Goal: Use online tool/utility: Utilize a website feature to perform a specific function

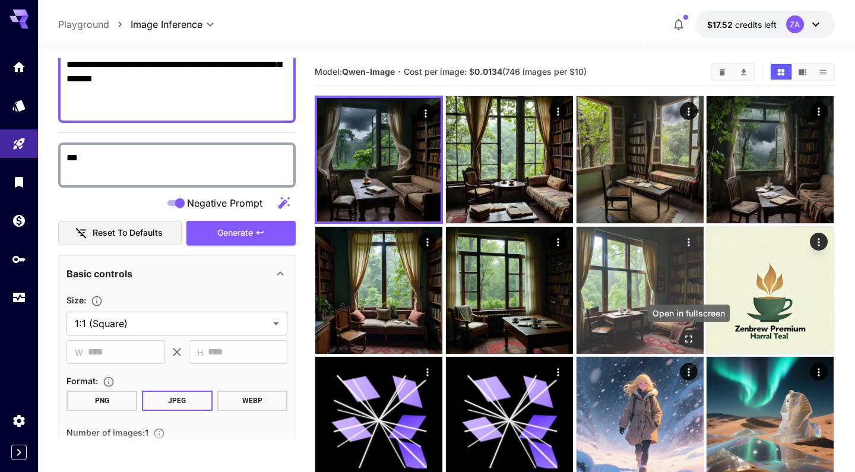
click at [694, 342] on button "Open in fullscreen" at bounding box center [689, 339] width 18 height 18
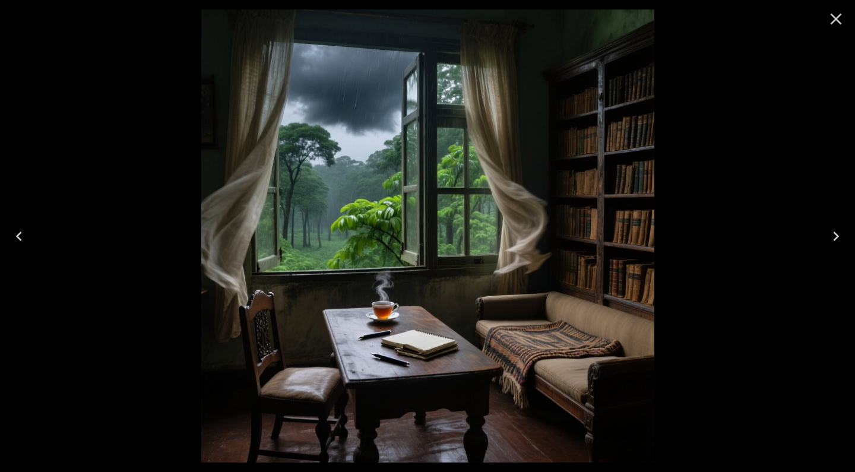
click at [836, 21] on icon "Close" at bounding box center [835, 18] width 19 height 19
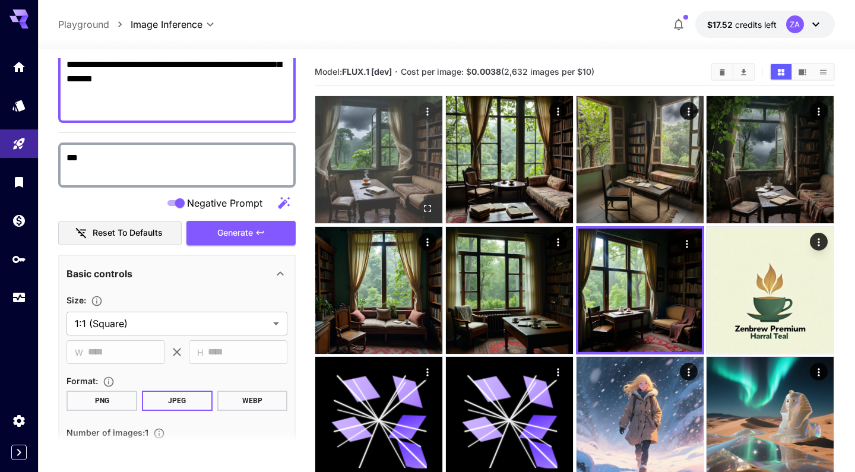
click at [381, 176] on img at bounding box center [378, 159] width 127 height 127
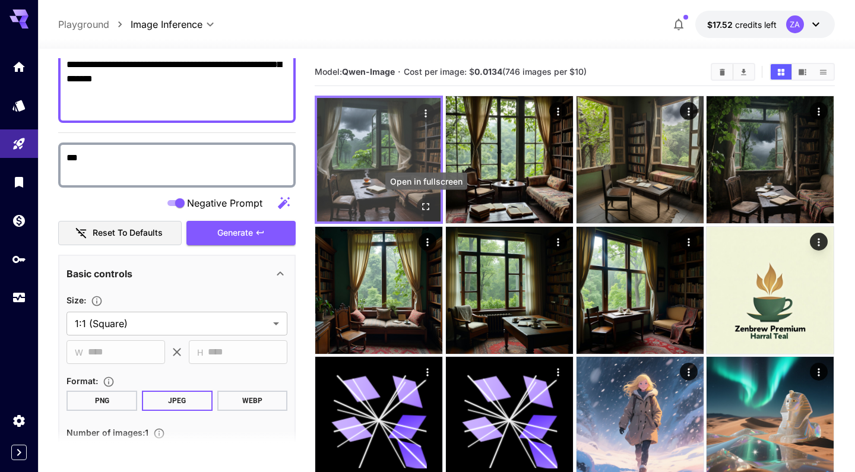
click at [427, 203] on icon "Open in fullscreen" at bounding box center [426, 207] width 12 height 12
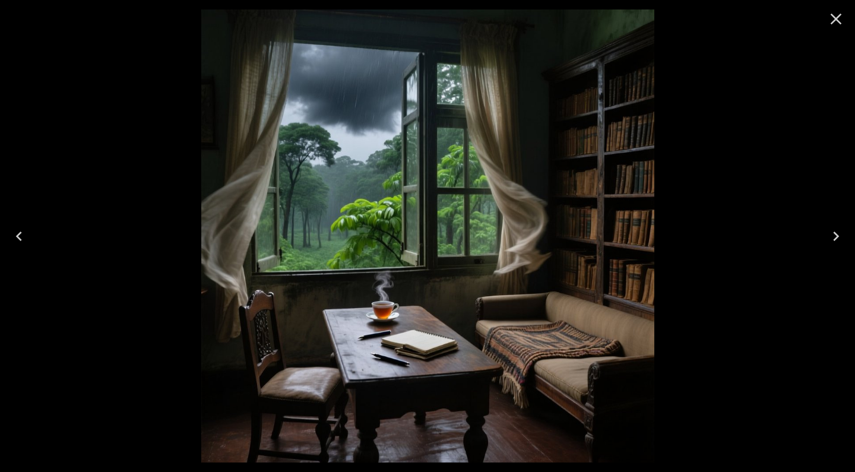
click at [841, 23] on icon "Close" at bounding box center [835, 18] width 19 height 19
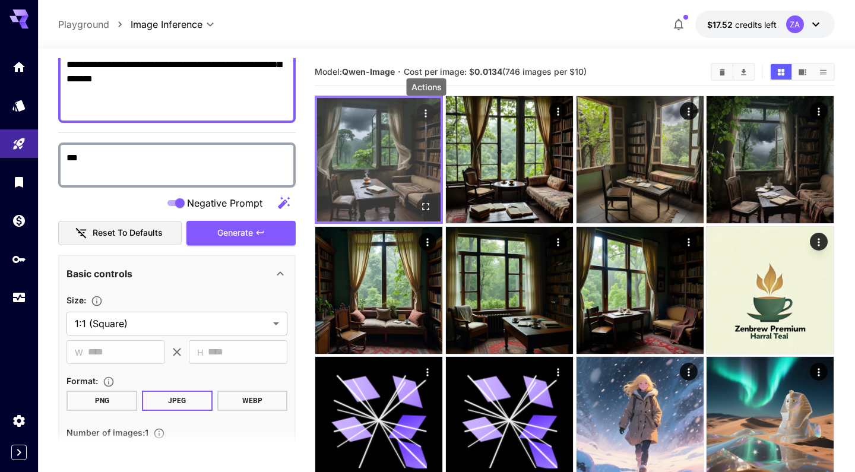
click at [427, 115] on icon "Actions" at bounding box center [426, 113] width 12 height 12
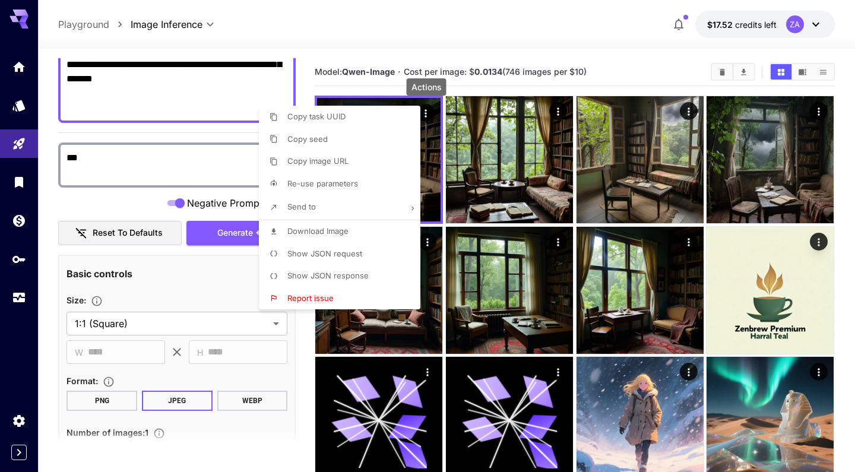
click at [381, 213] on li "Send to" at bounding box center [343, 207] width 169 height 25
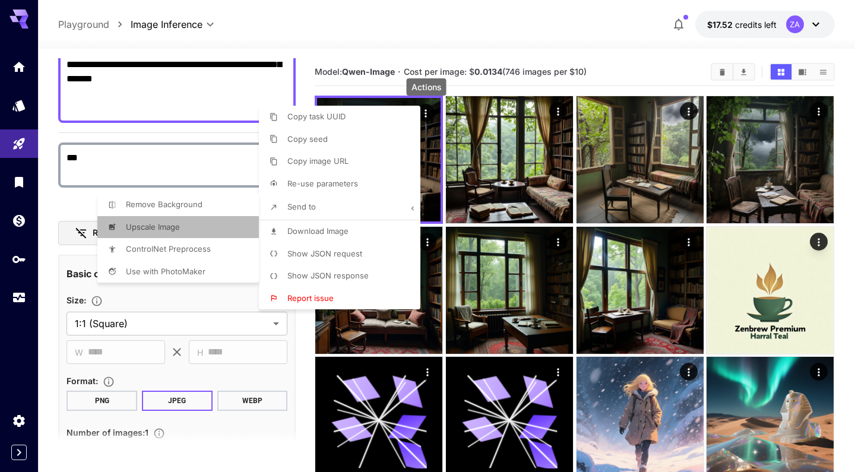
click at [287, 145] on p "Upscale Image" at bounding box center [307, 140] width 40 height 12
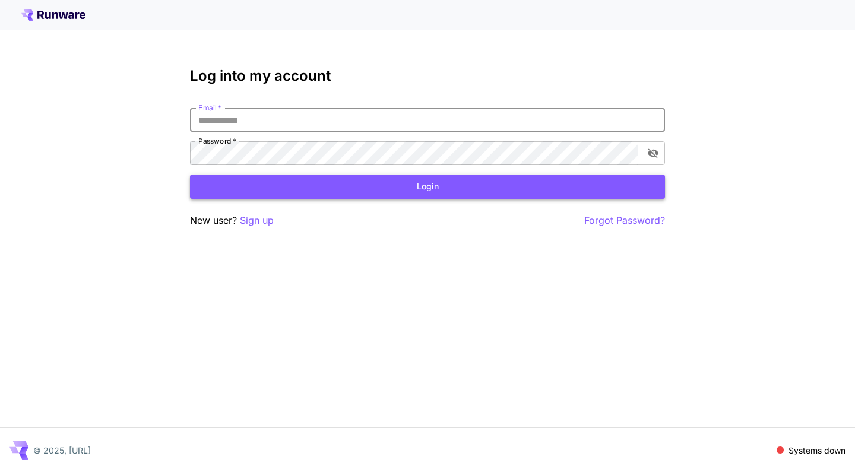
type input "**********"
click at [427, 186] on button "Login" at bounding box center [427, 187] width 475 height 24
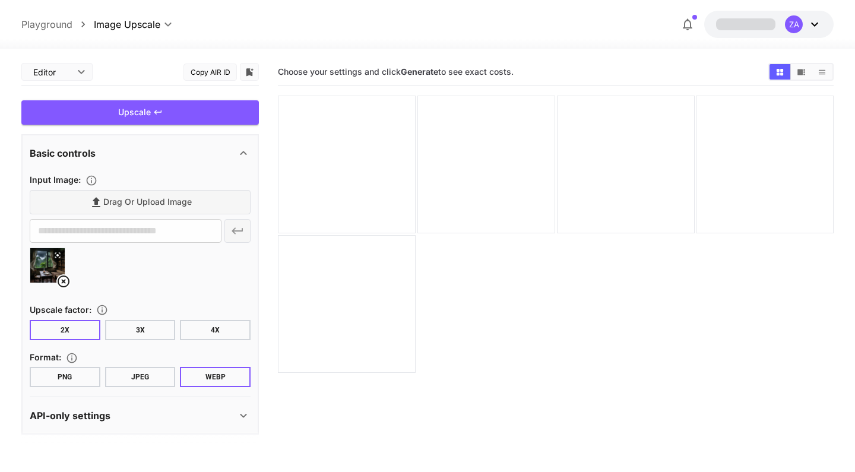
type input "**********"
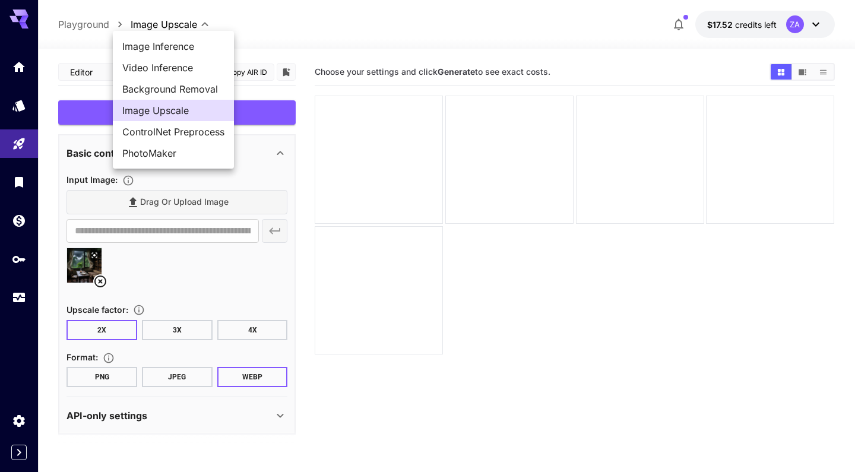
click at [188, 24] on body "**********" at bounding box center [427, 283] width 855 height 566
click at [261, 26] on div at bounding box center [427, 236] width 855 height 472
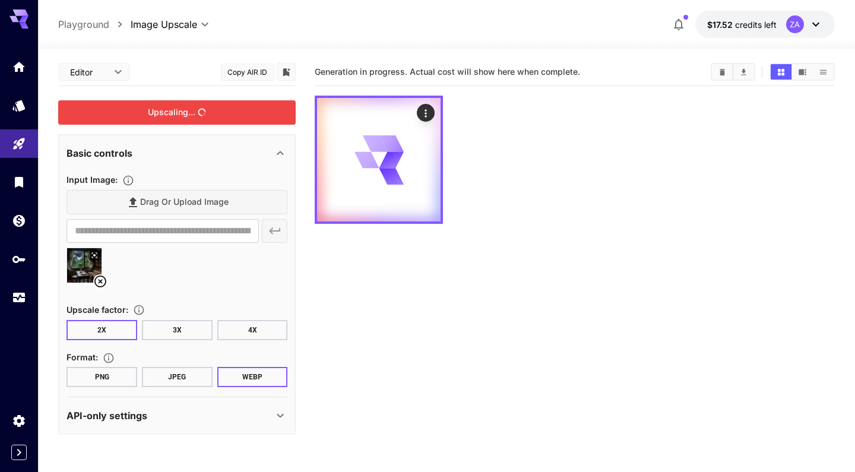
click at [217, 112] on div "Upscaling..." at bounding box center [176, 112] width 237 height 24
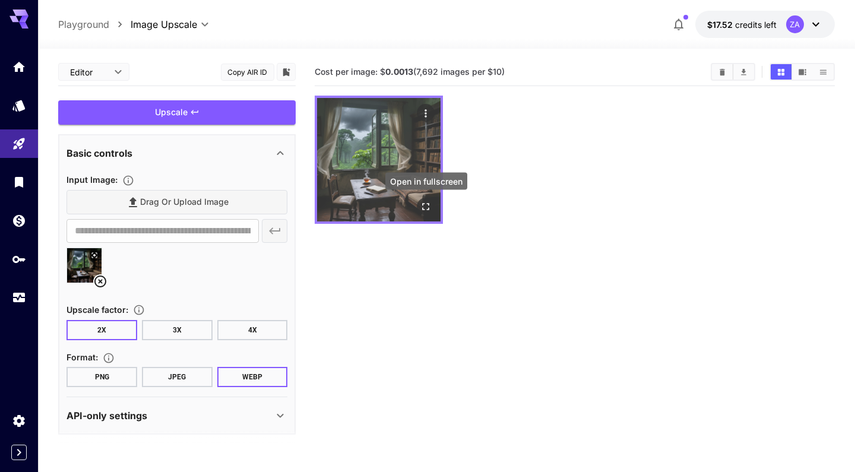
click at [427, 210] on icon "Open in fullscreen" at bounding box center [426, 207] width 7 height 7
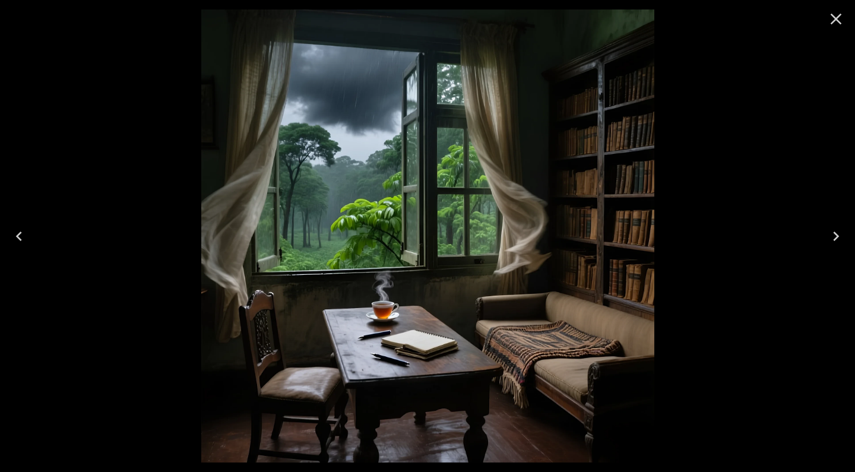
click at [829, 21] on icon "Close" at bounding box center [835, 18] width 19 height 19
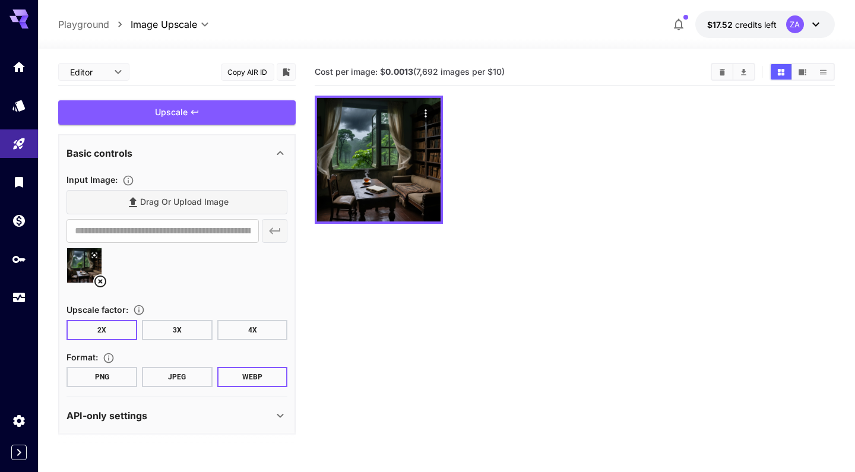
click at [167, 379] on button "JPEG" at bounding box center [177, 377] width 71 height 20
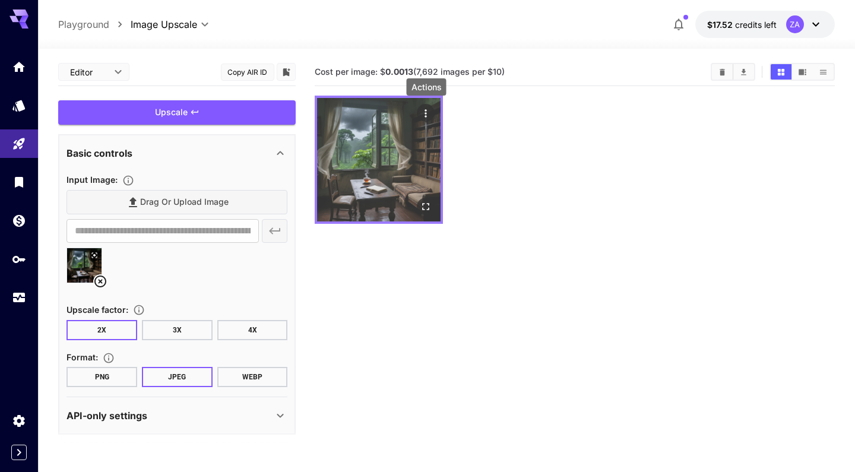
click at [427, 112] on icon "Actions" at bounding box center [426, 113] width 12 height 12
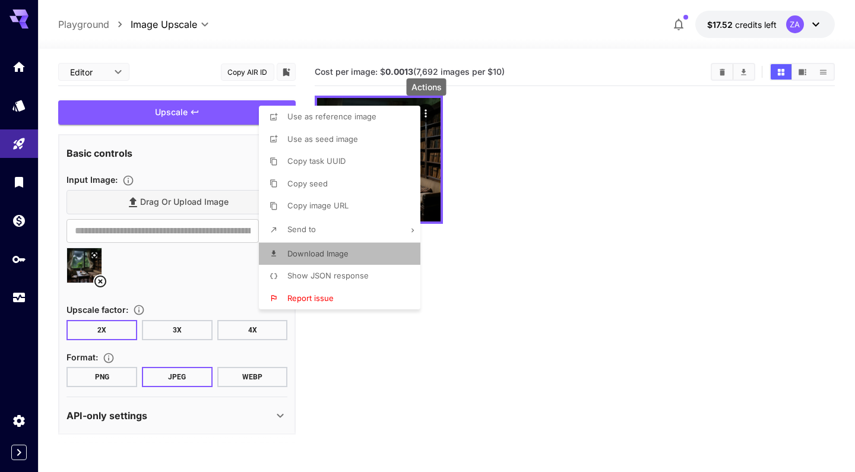
click at [321, 251] on span "Download Image" at bounding box center [317, 253] width 61 height 9
click at [339, 391] on div at bounding box center [427, 236] width 855 height 472
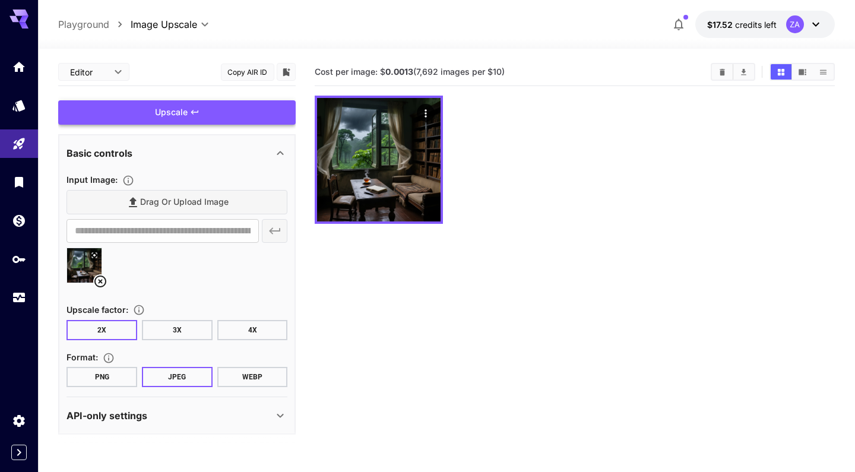
click at [188, 115] on div "Upscale" at bounding box center [176, 112] width 237 height 24
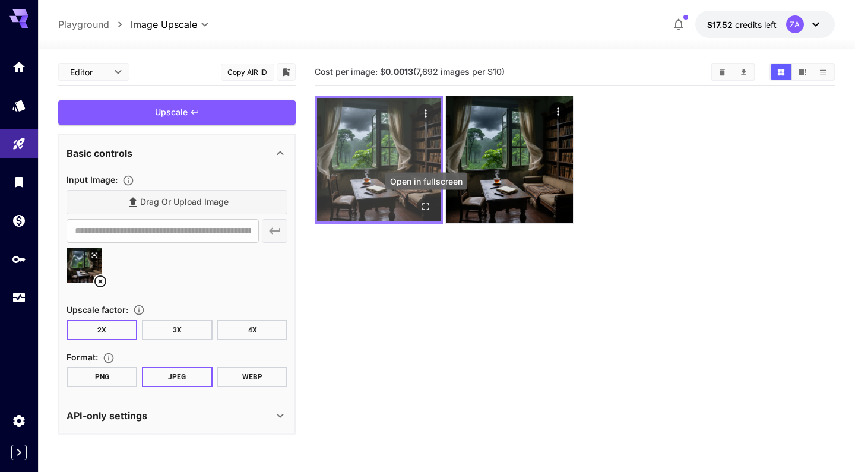
click at [424, 204] on icon "Open in fullscreen" at bounding box center [426, 207] width 7 height 7
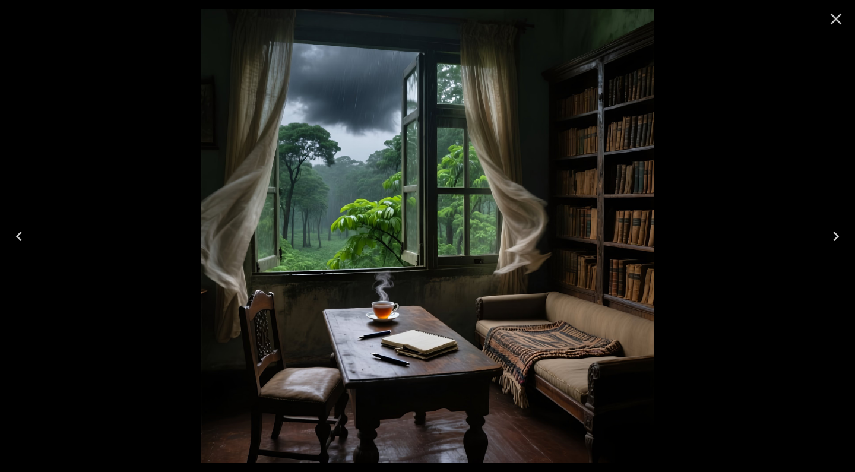
click at [835, 16] on icon "Close" at bounding box center [835, 18] width 19 height 19
